Goal: Task Accomplishment & Management: Use online tool/utility

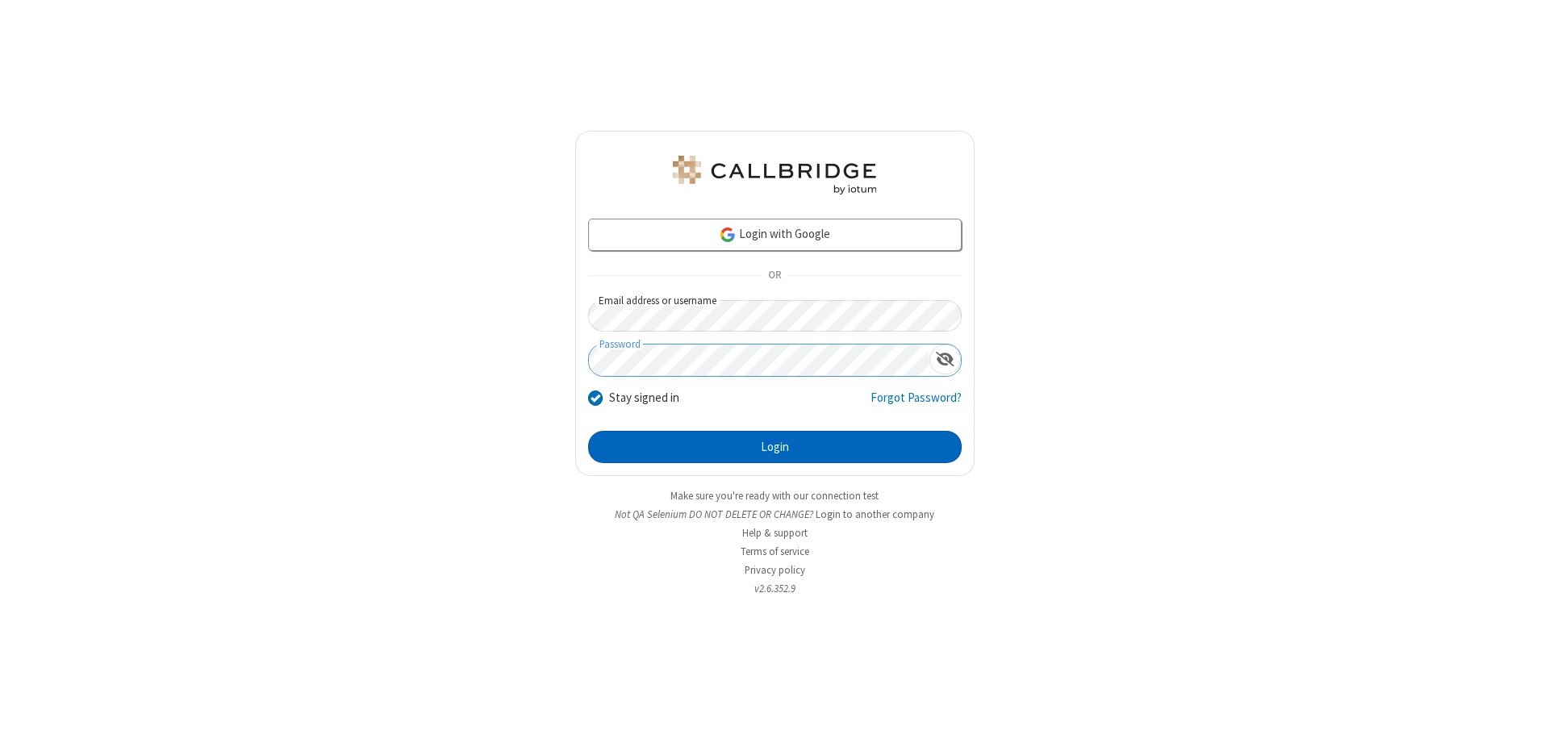
click at [775, 447] on button "Login" at bounding box center [775, 447] width 374 height 32
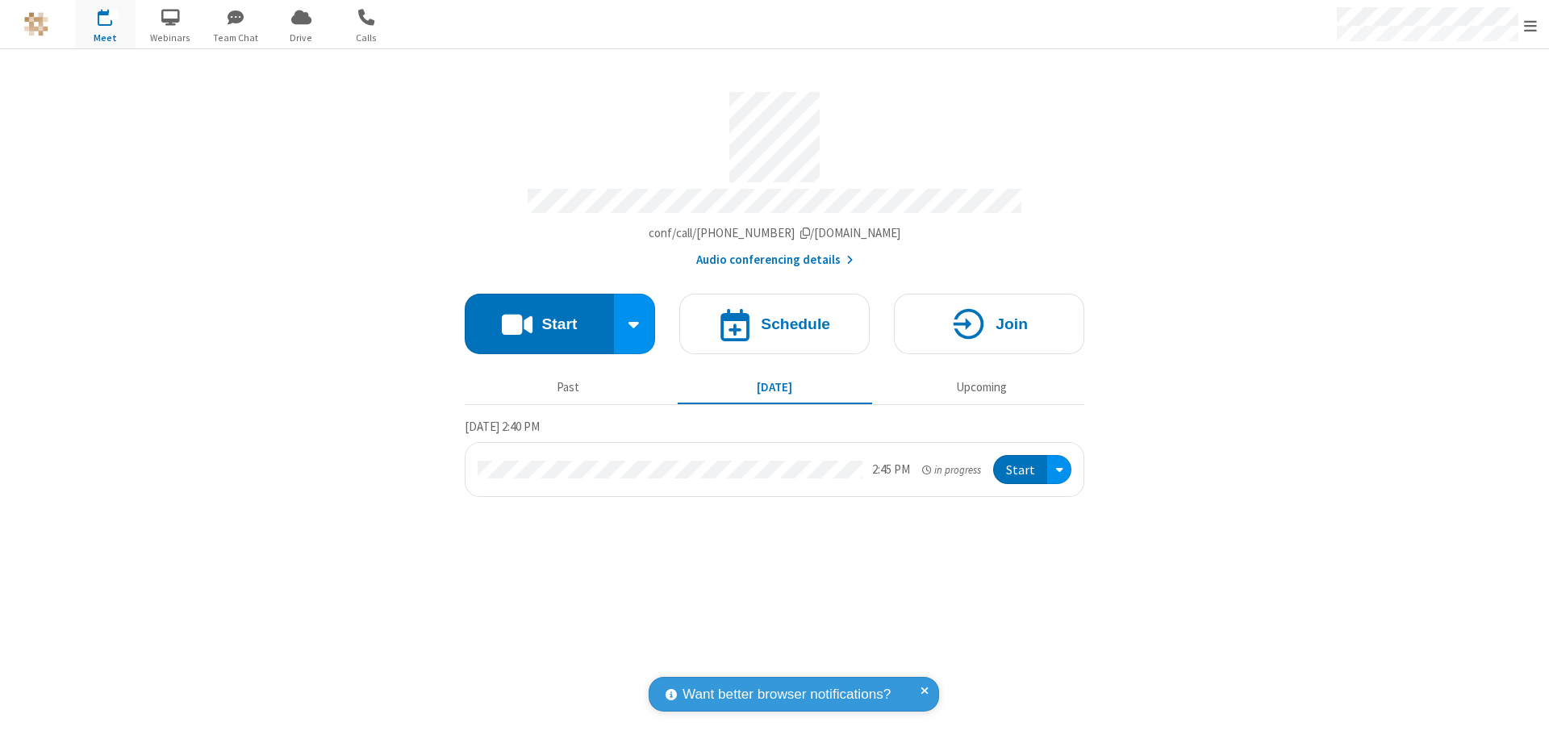
click at [1531, 25] on span "Open menu" at bounding box center [1530, 26] width 13 height 16
click at [301, 37] on span "Drive" at bounding box center [301, 38] width 61 height 15
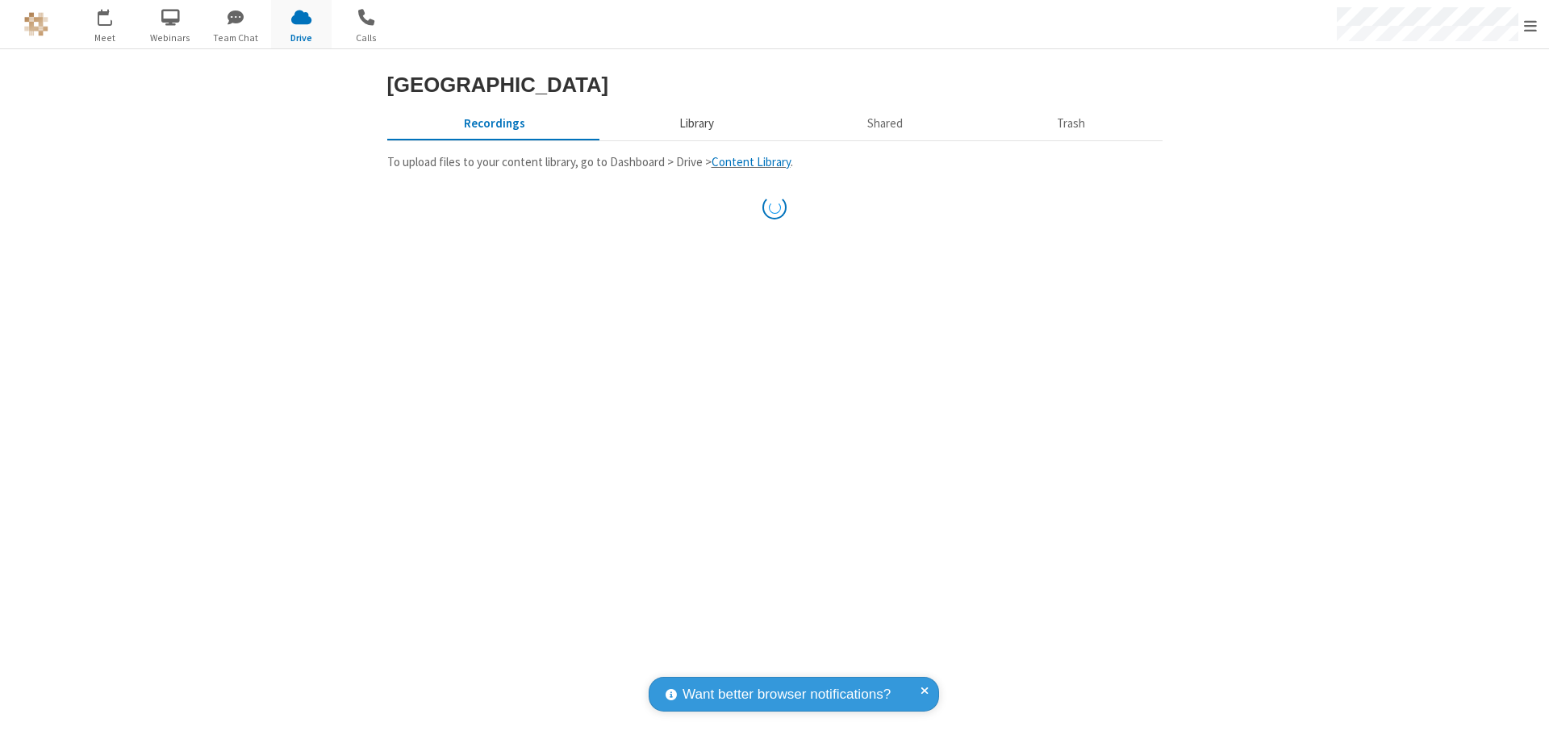
click at [694, 139] on button "Library" at bounding box center [696, 123] width 189 height 31
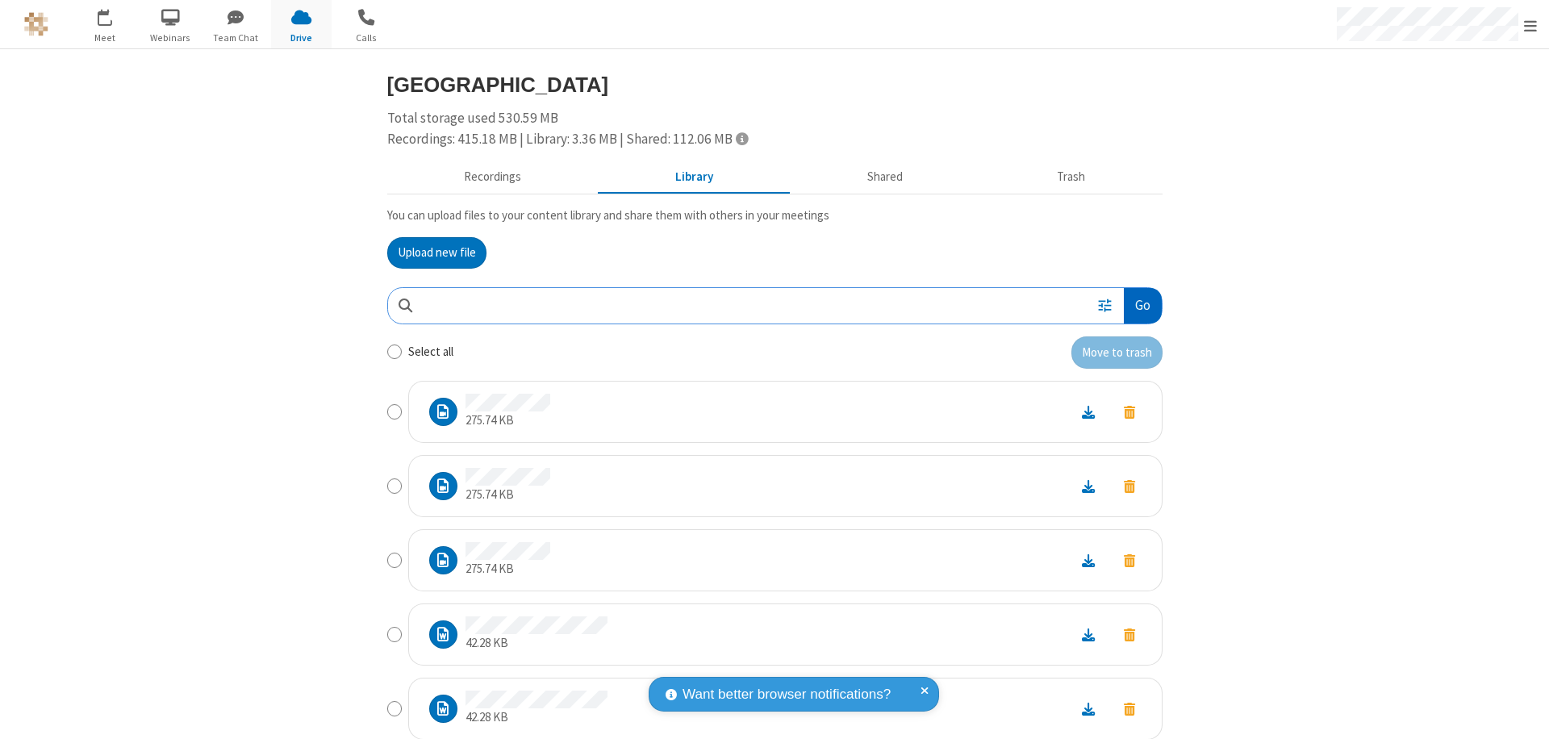
click at [1136, 305] on button "Go" at bounding box center [1142, 306] width 37 height 36
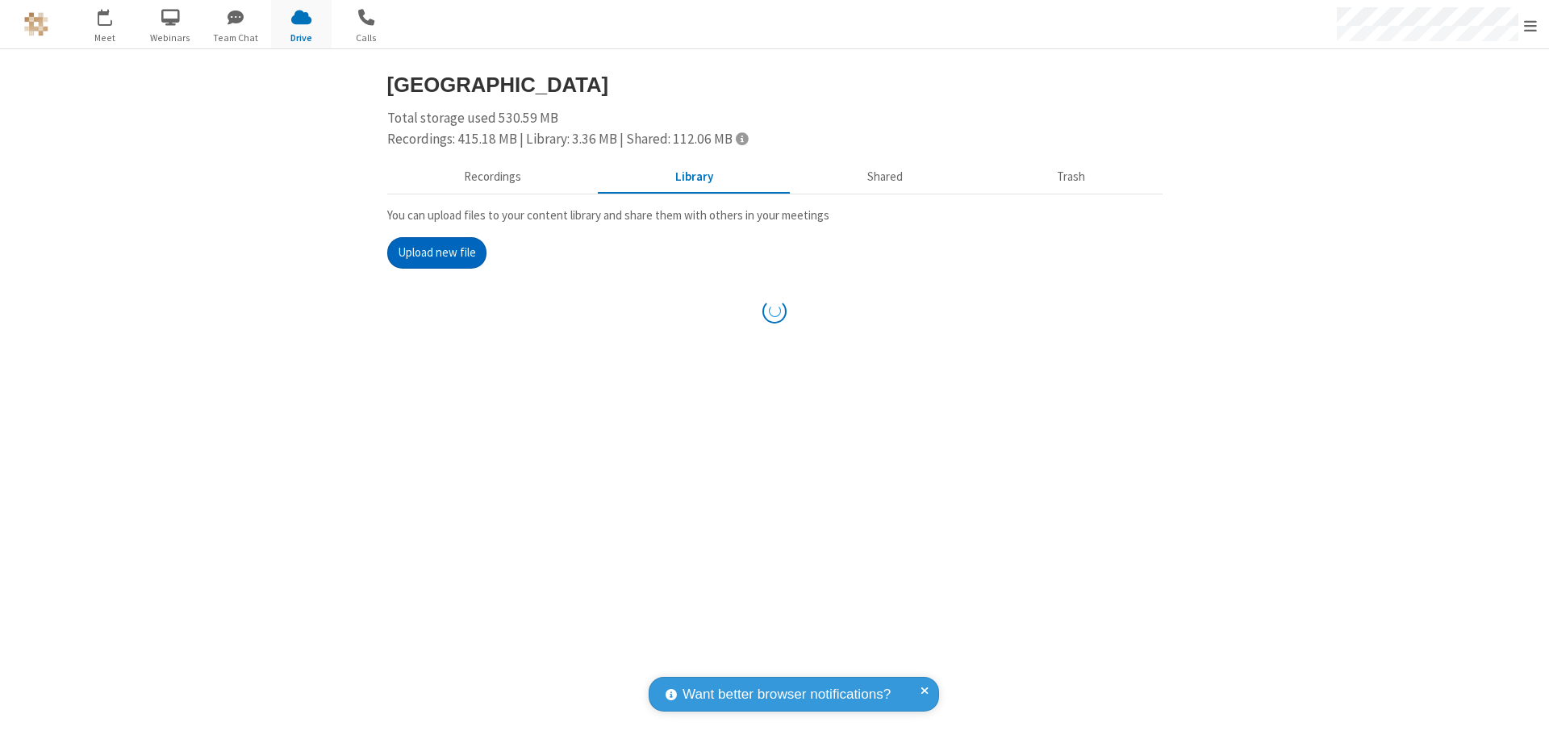
click at [437, 253] on button "Upload new file" at bounding box center [436, 253] width 99 height 32
